Goal: Communication & Community: Answer question/provide support

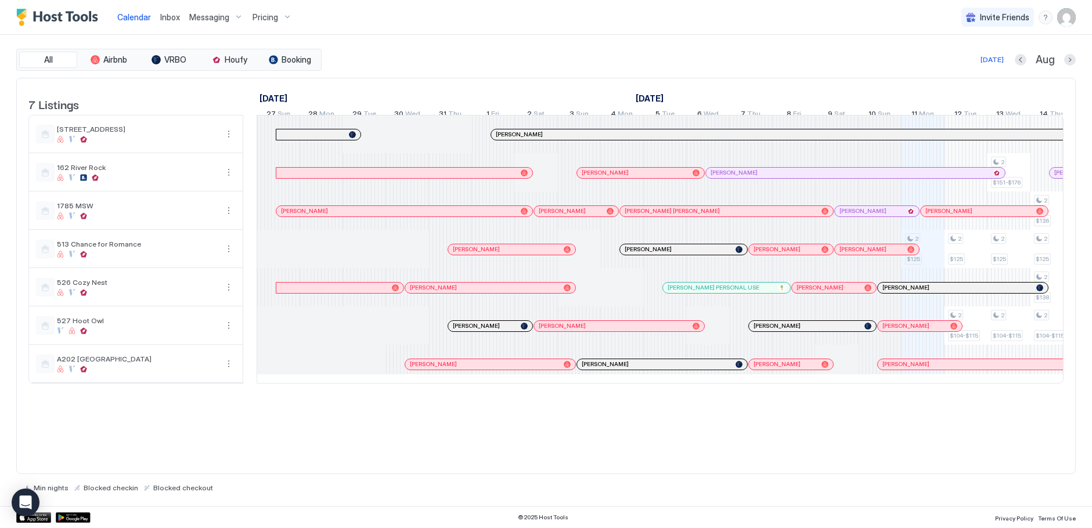
scroll to position [0, 467]
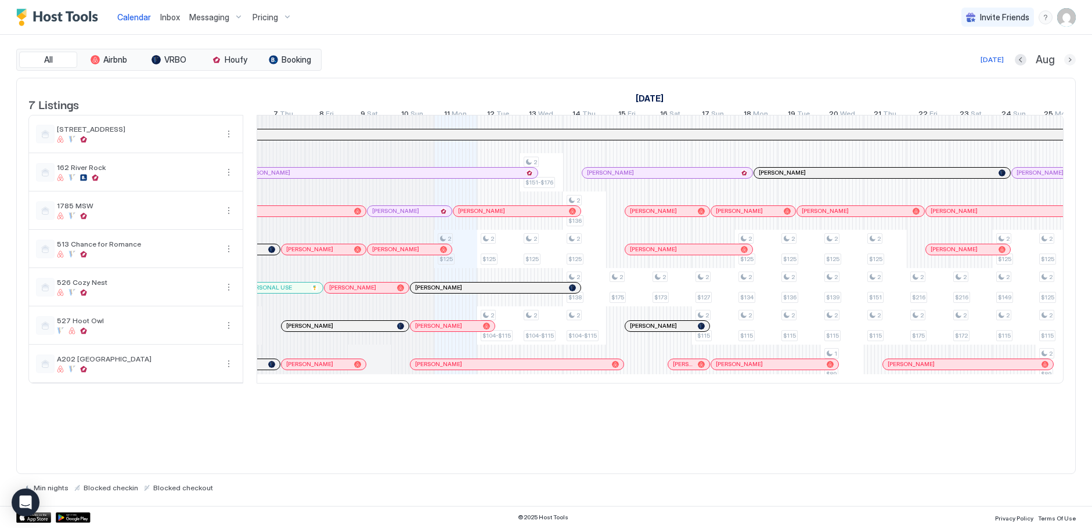
click at [1067, 62] on button "Next month" at bounding box center [1070, 60] width 12 height 12
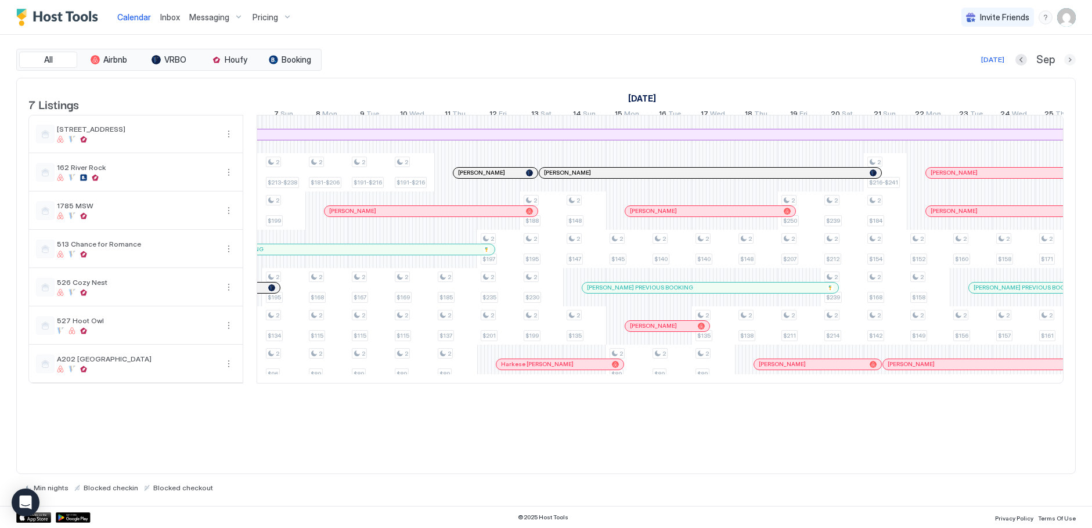
click at [1067, 62] on button "Next month" at bounding box center [1070, 60] width 12 height 12
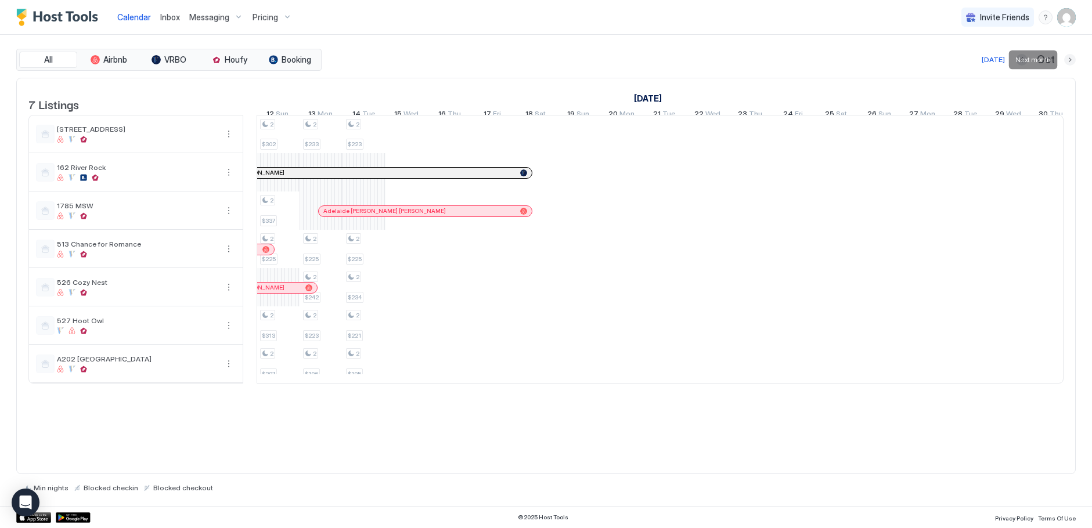
click at [1067, 62] on button "Next month" at bounding box center [1070, 60] width 12 height 12
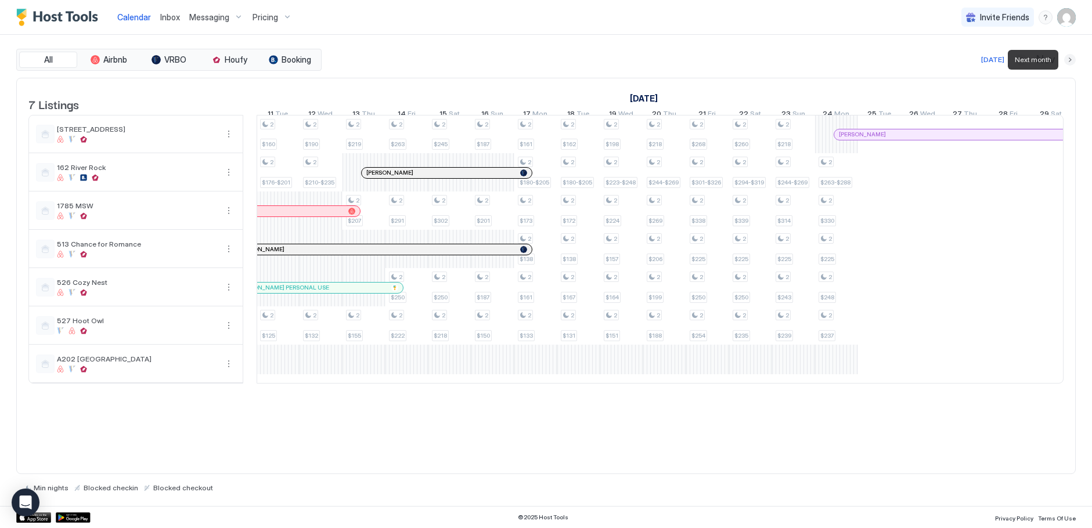
click at [1067, 61] on button "Next month" at bounding box center [1070, 60] width 12 height 12
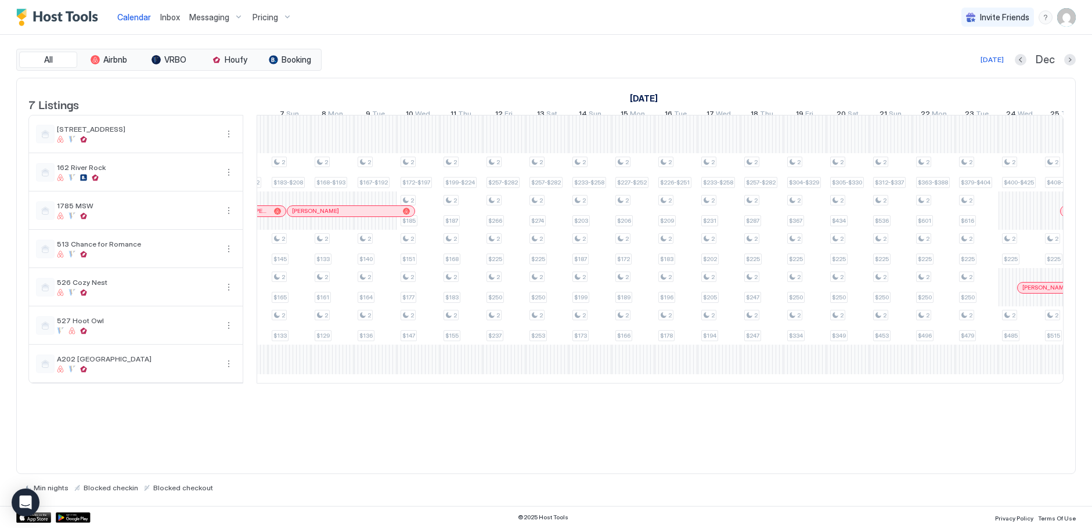
scroll to position [0, 0]
click at [993, 62] on div "[DATE]" at bounding box center [991, 60] width 23 height 10
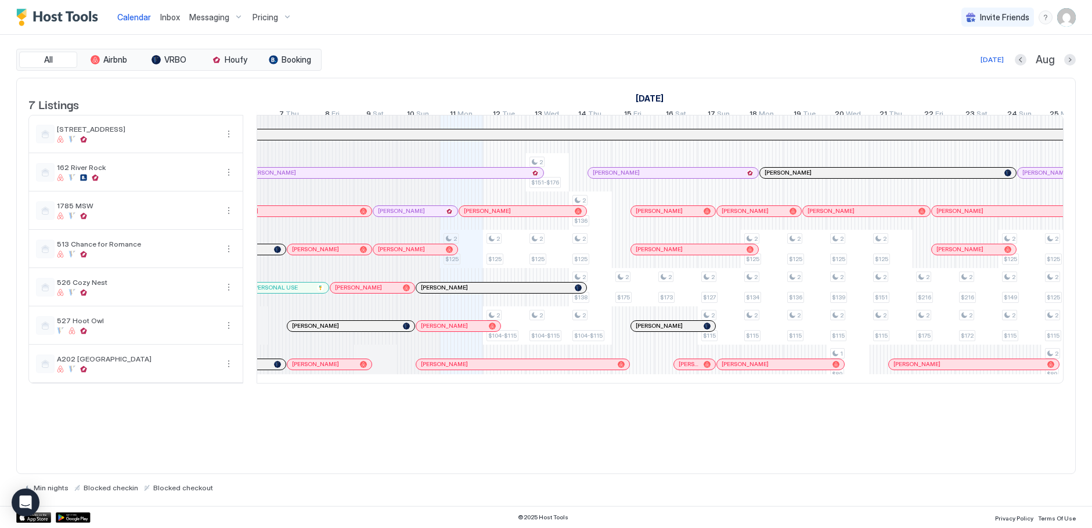
scroll to position [0, 452]
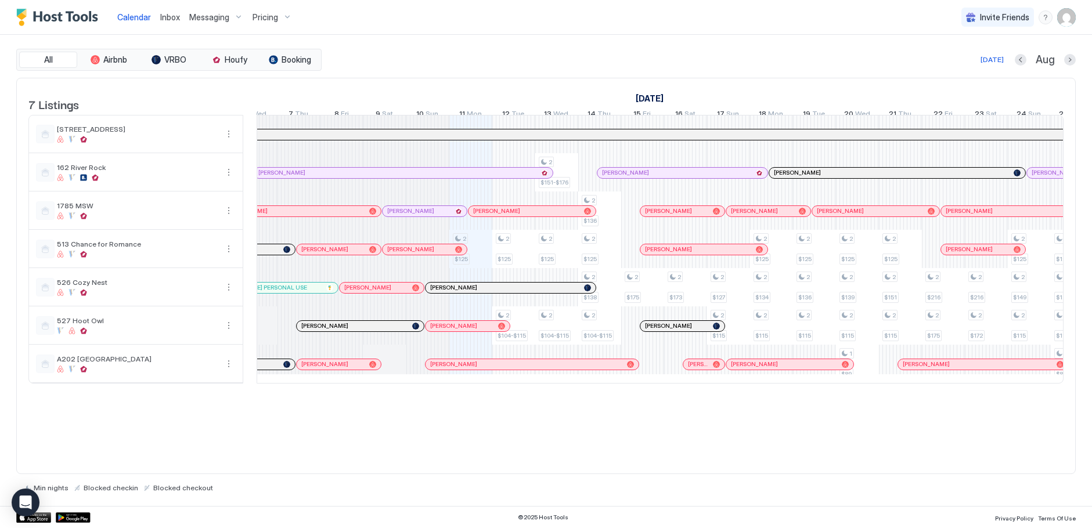
click at [169, 12] on link "Inbox" at bounding box center [170, 17] width 20 height 12
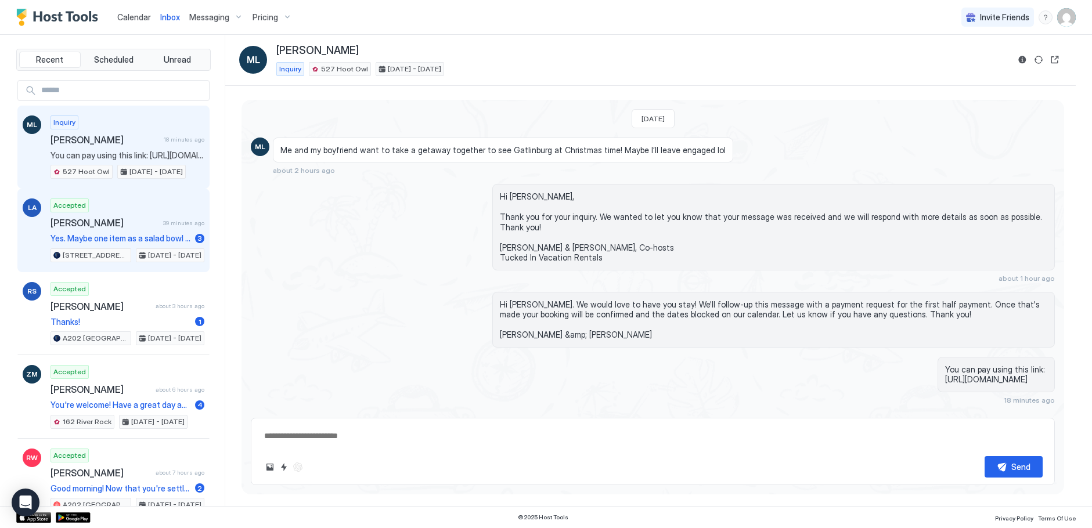
click at [78, 227] on span "[PERSON_NAME]" at bounding box center [104, 223] width 108 height 12
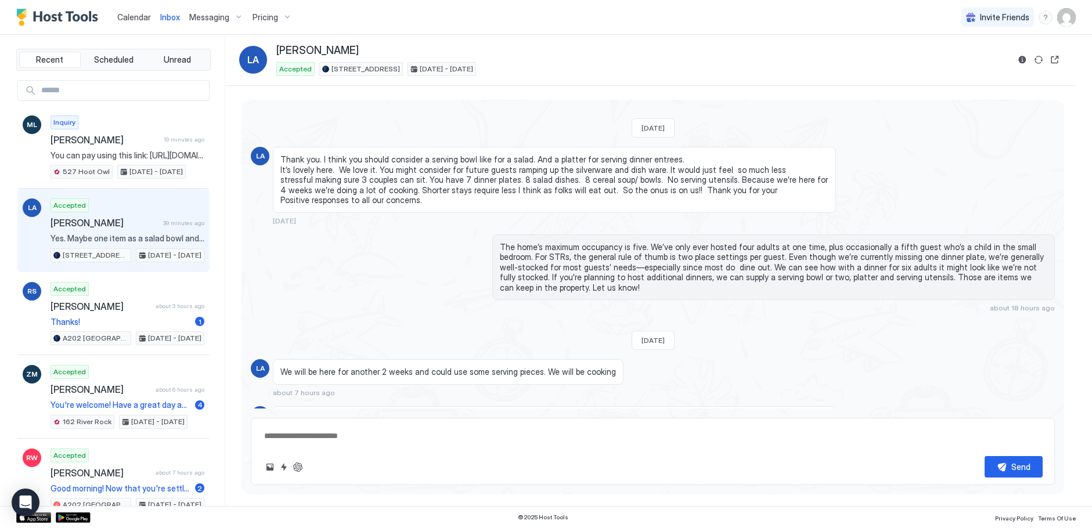
scroll to position [1061, 0]
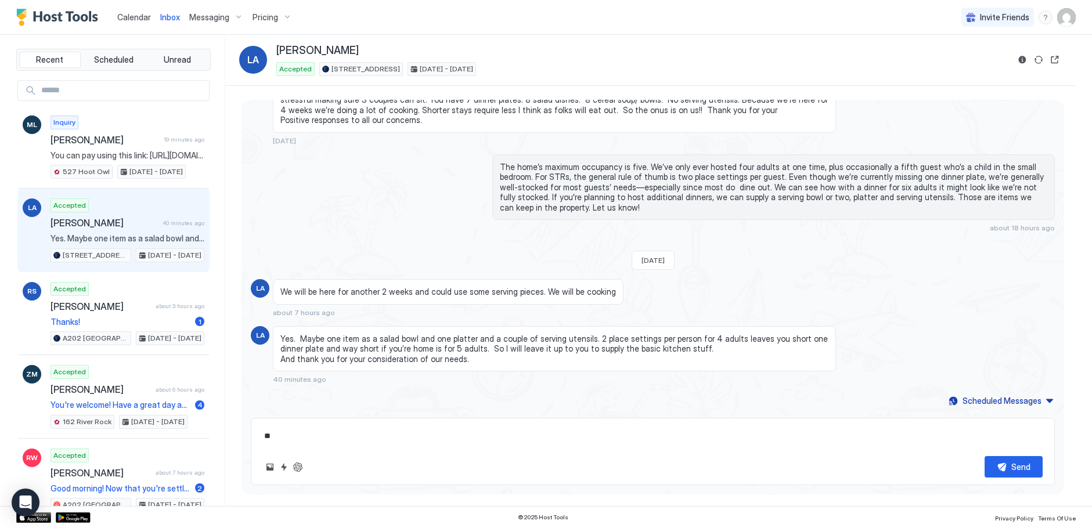
type textarea "*"
drag, startPoint x: 264, startPoint y: 436, endPoint x: 290, endPoint y: 404, distance: 41.3
click at [264, 436] on textarea "**********" at bounding box center [652, 435] width 779 height 21
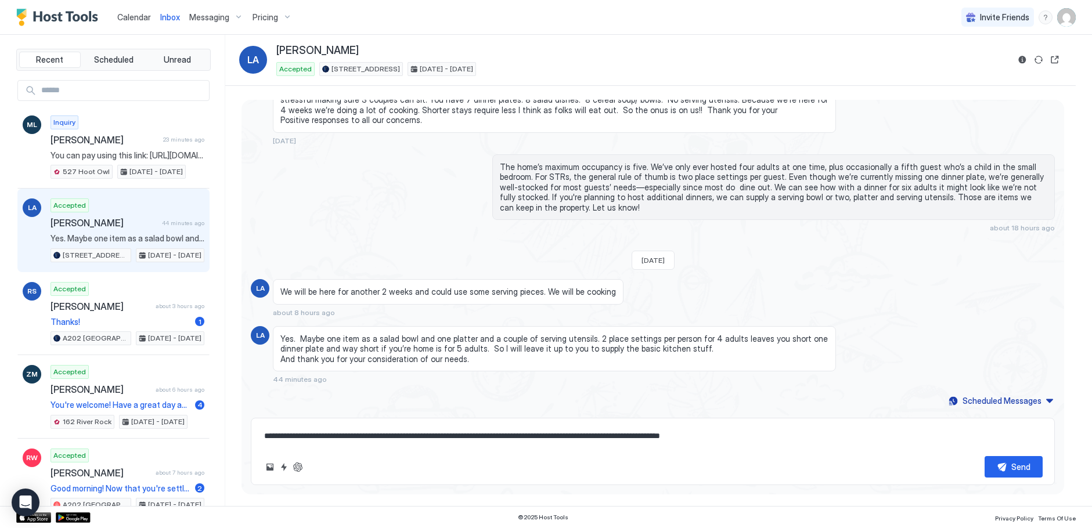
click at [770, 436] on textarea "**********" at bounding box center [652, 435] width 779 height 21
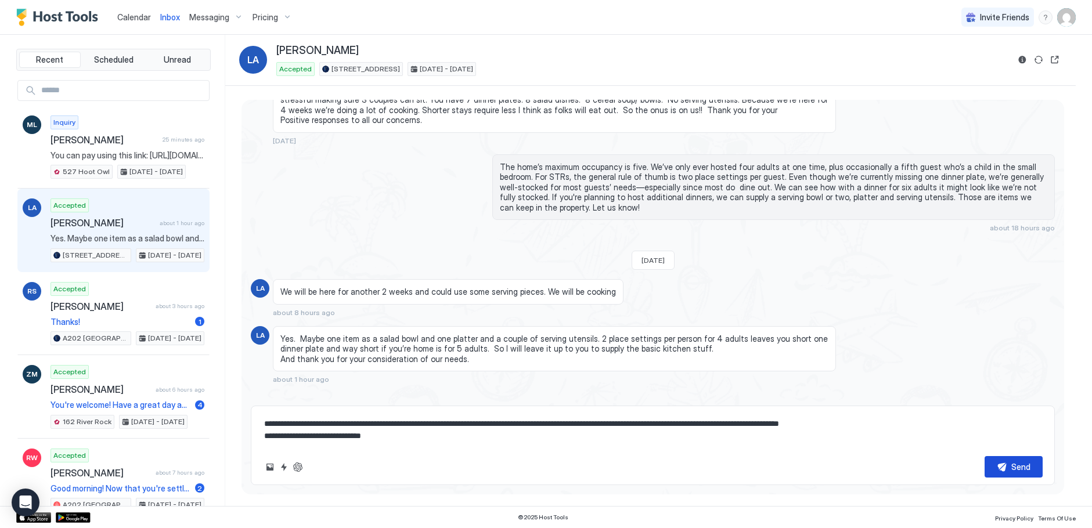
type textarea "**********"
click at [1019, 463] on div "Send" at bounding box center [1020, 467] width 19 height 12
